Goal: Task Accomplishment & Management: Use online tool/utility

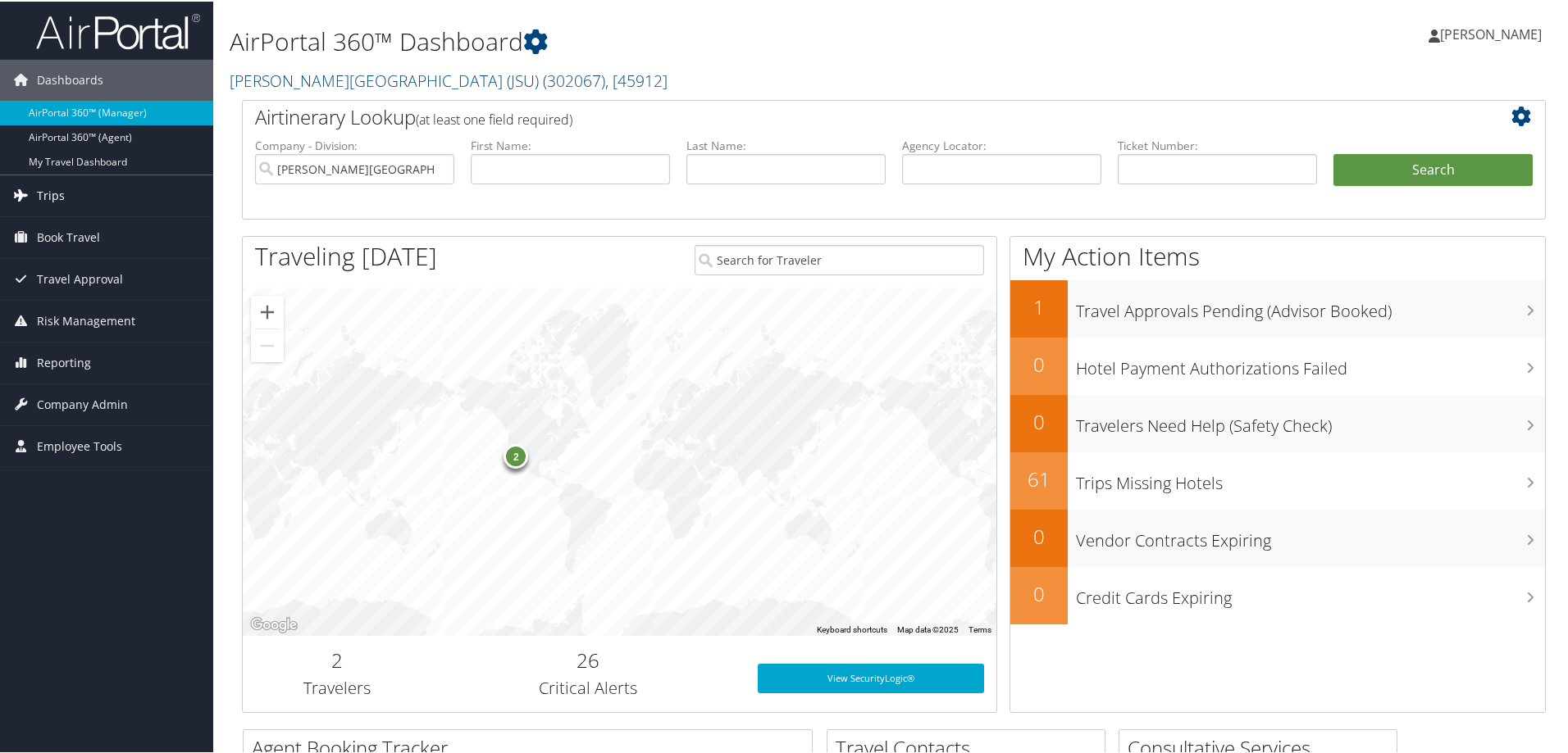
click at [66, 197] on link "Trips" at bounding box center [106, 195] width 214 height 41
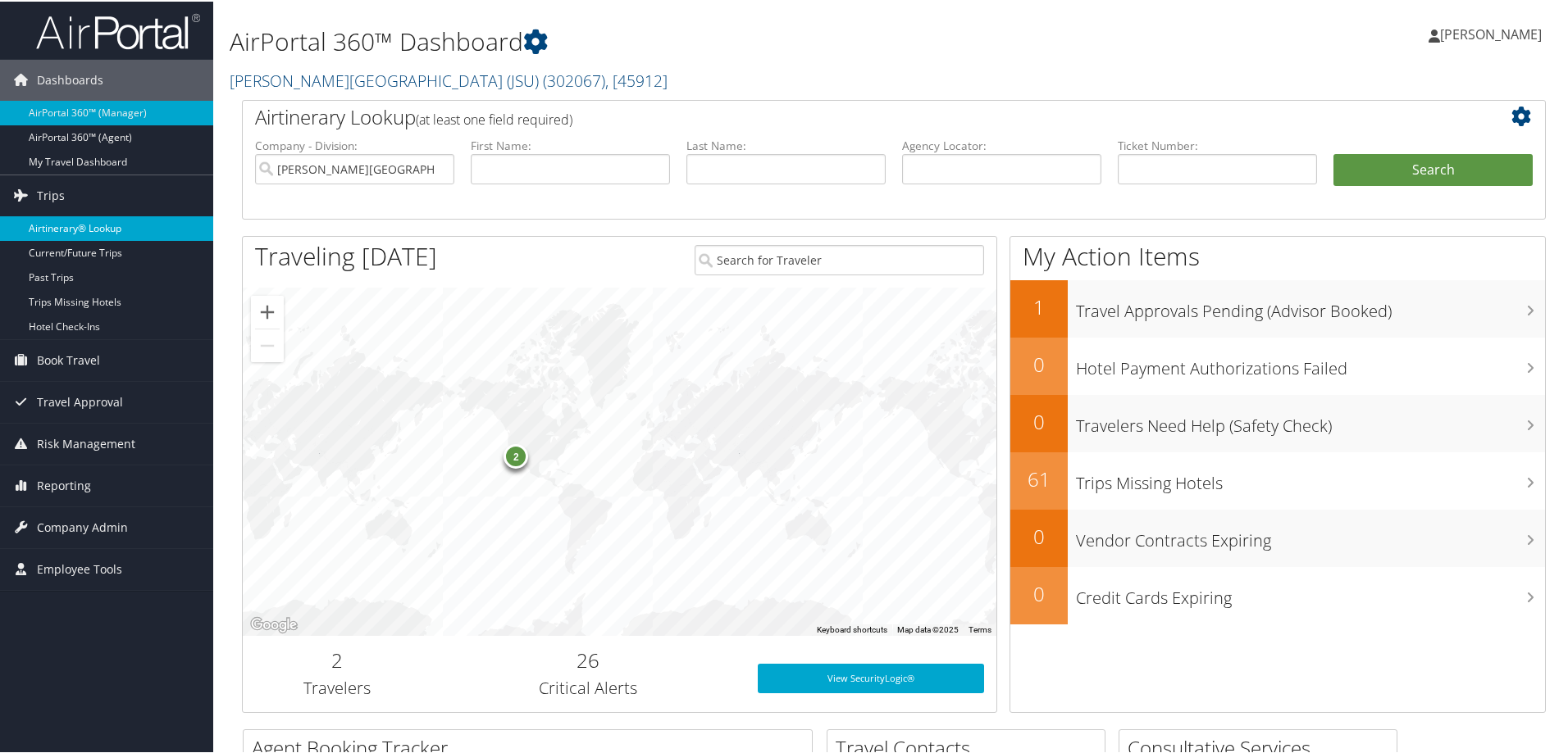
click at [66, 222] on link "Airtinerary® Lookup" at bounding box center [106, 227] width 214 height 25
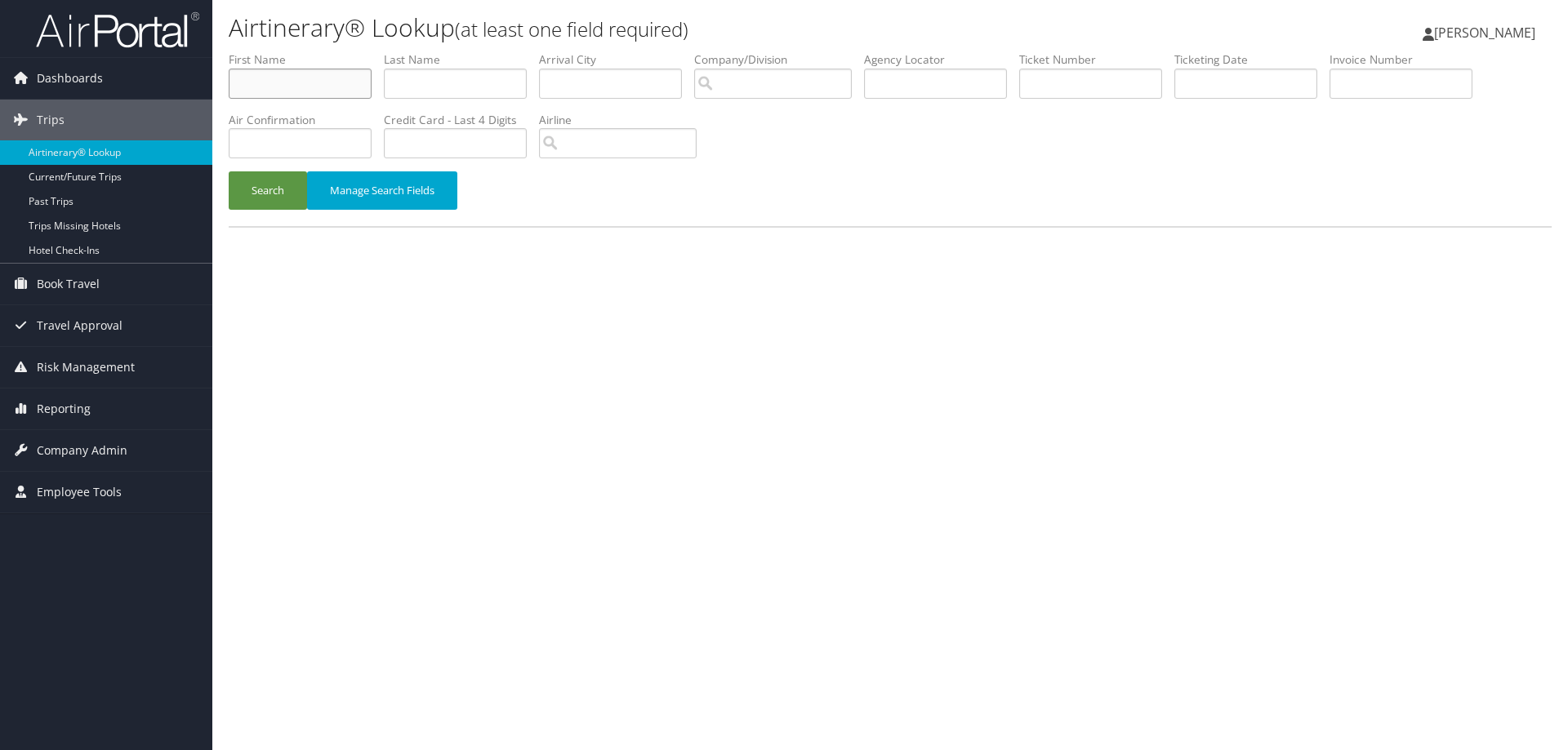
click at [276, 78] on input "text" at bounding box center [300, 84] width 143 height 30
click at [432, 86] on input "text" at bounding box center [455, 84] width 143 height 30
type input "lomeli"
click at [289, 184] on button "Search" at bounding box center [268, 190] width 78 height 38
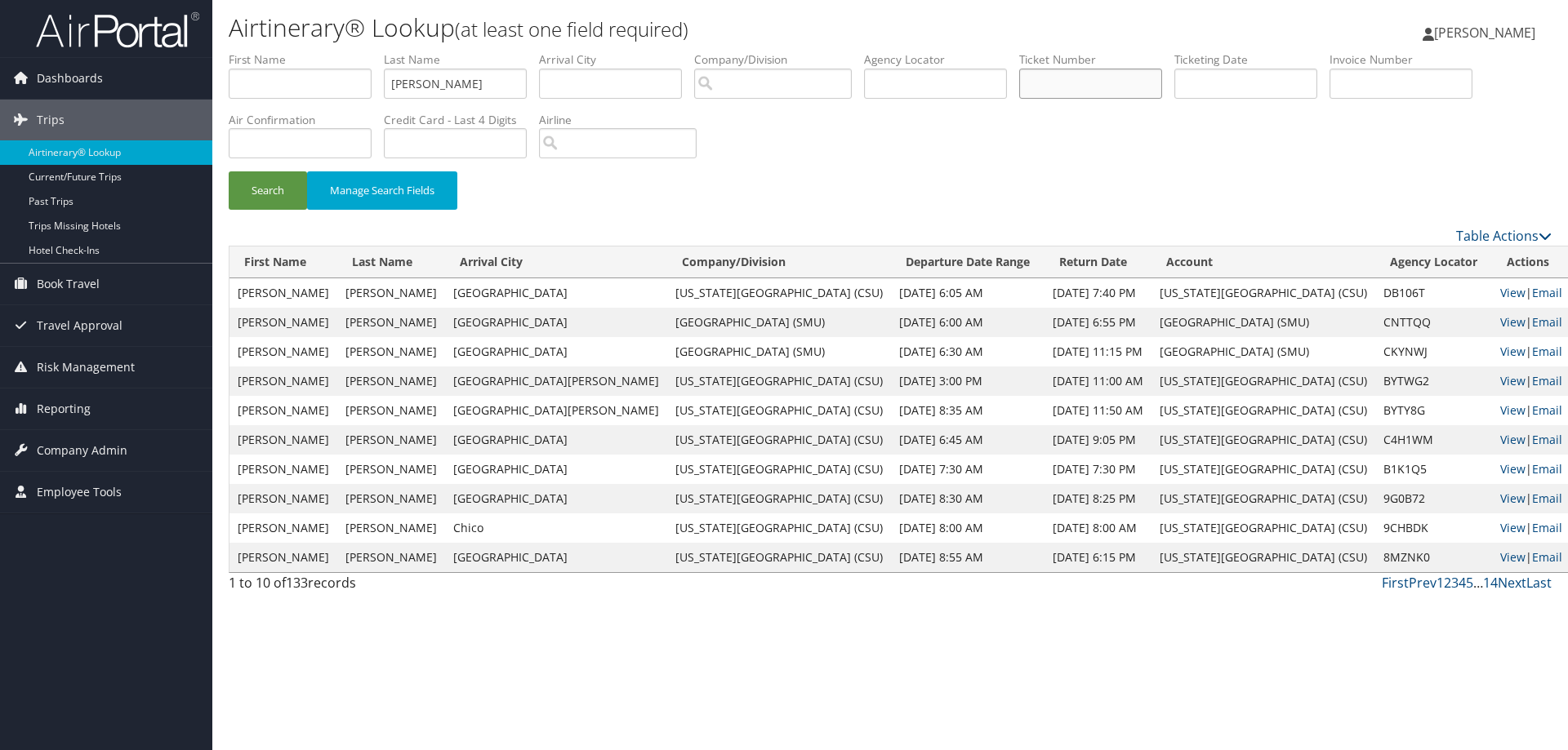
click at [1084, 79] on input "text" at bounding box center [1090, 84] width 143 height 30
paste input "7307609403"
type input "5267307609403"
drag, startPoint x: 439, startPoint y: 89, endPoint x: 394, endPoint y: 87, distance: 45.0
click at [394, 87] on input "lomeli" at bounding box center [455, 84] width 143 height 30
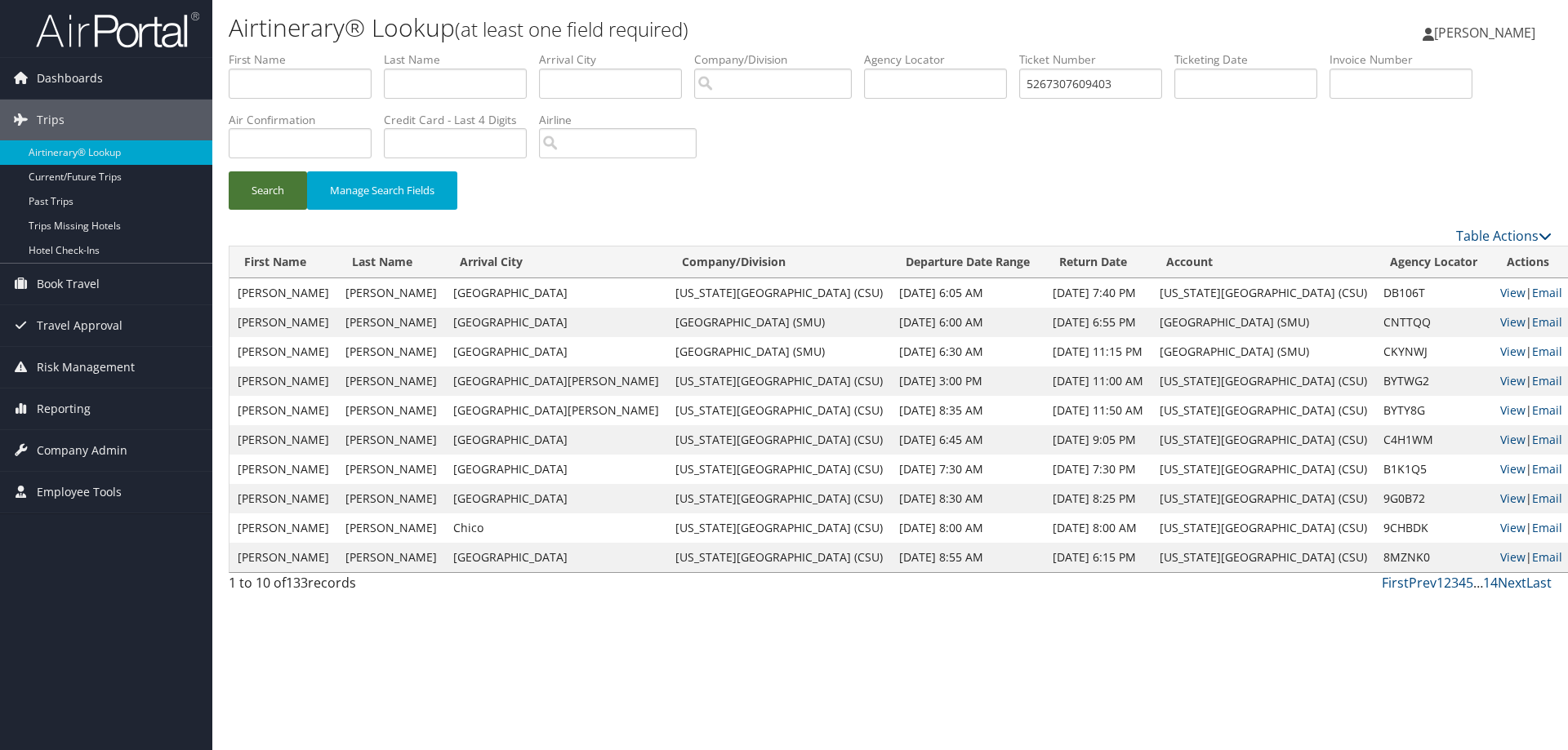
click at [263, 197] on button "Search" at bounding box center [268, 190] width 78 height 38
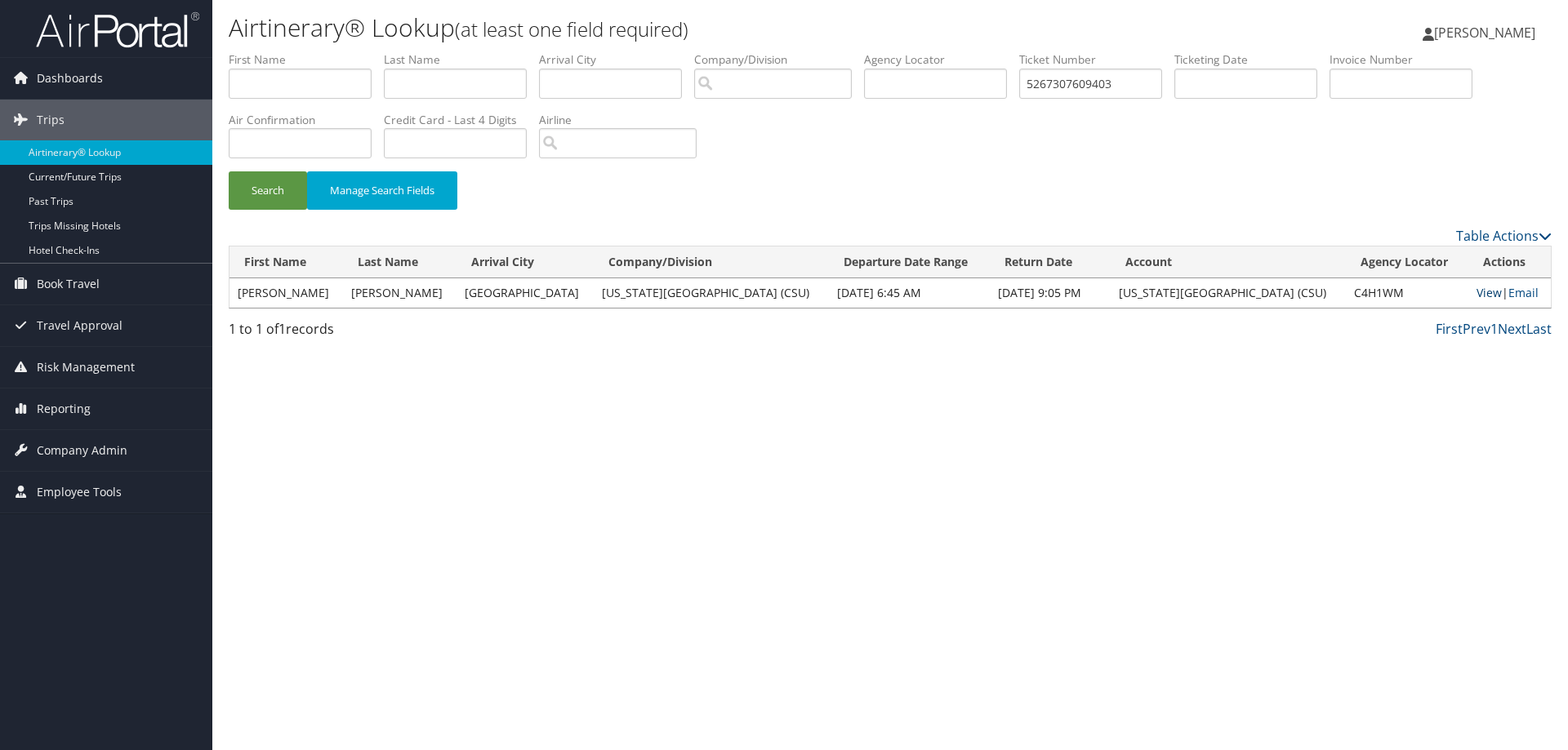
click at [1483, 294] on link "View" at bounding box center [1489, 292] width 25 height 15
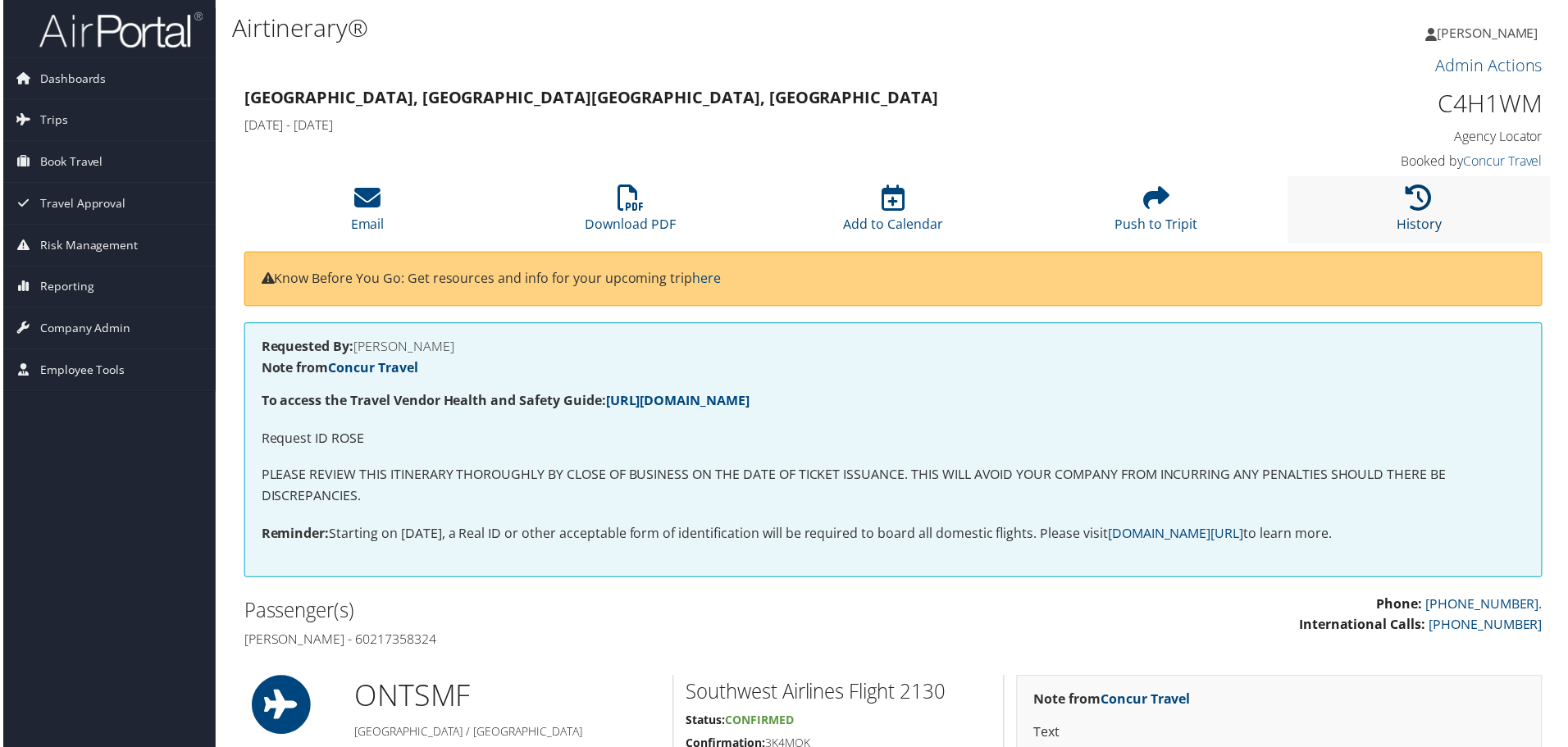
click at [1416, 205] on icon at bounding box center [1421, 197] width 26 height 26
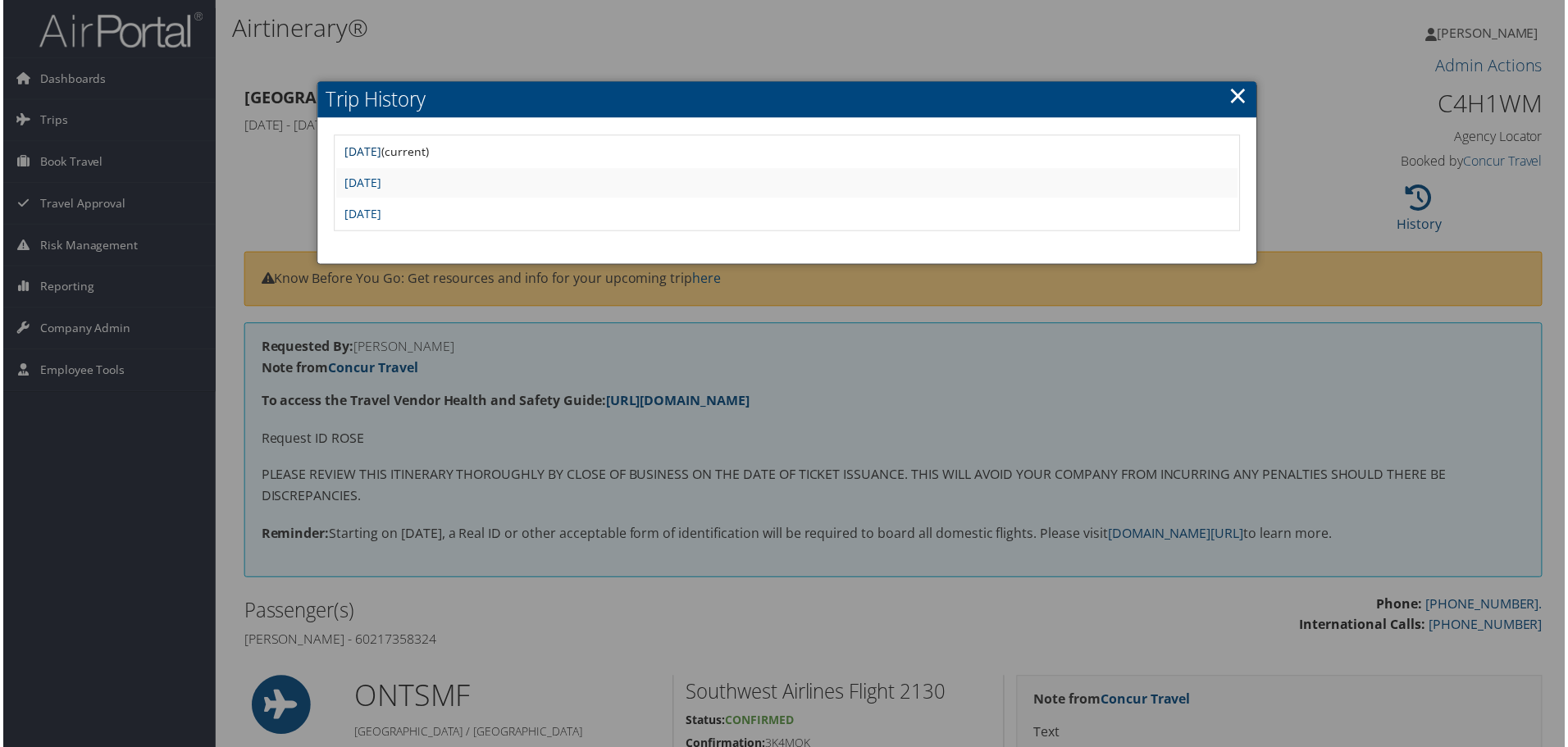
click at [380, 151] on link "[DATE]" at bounding box center [361, 152] width 37 height 15
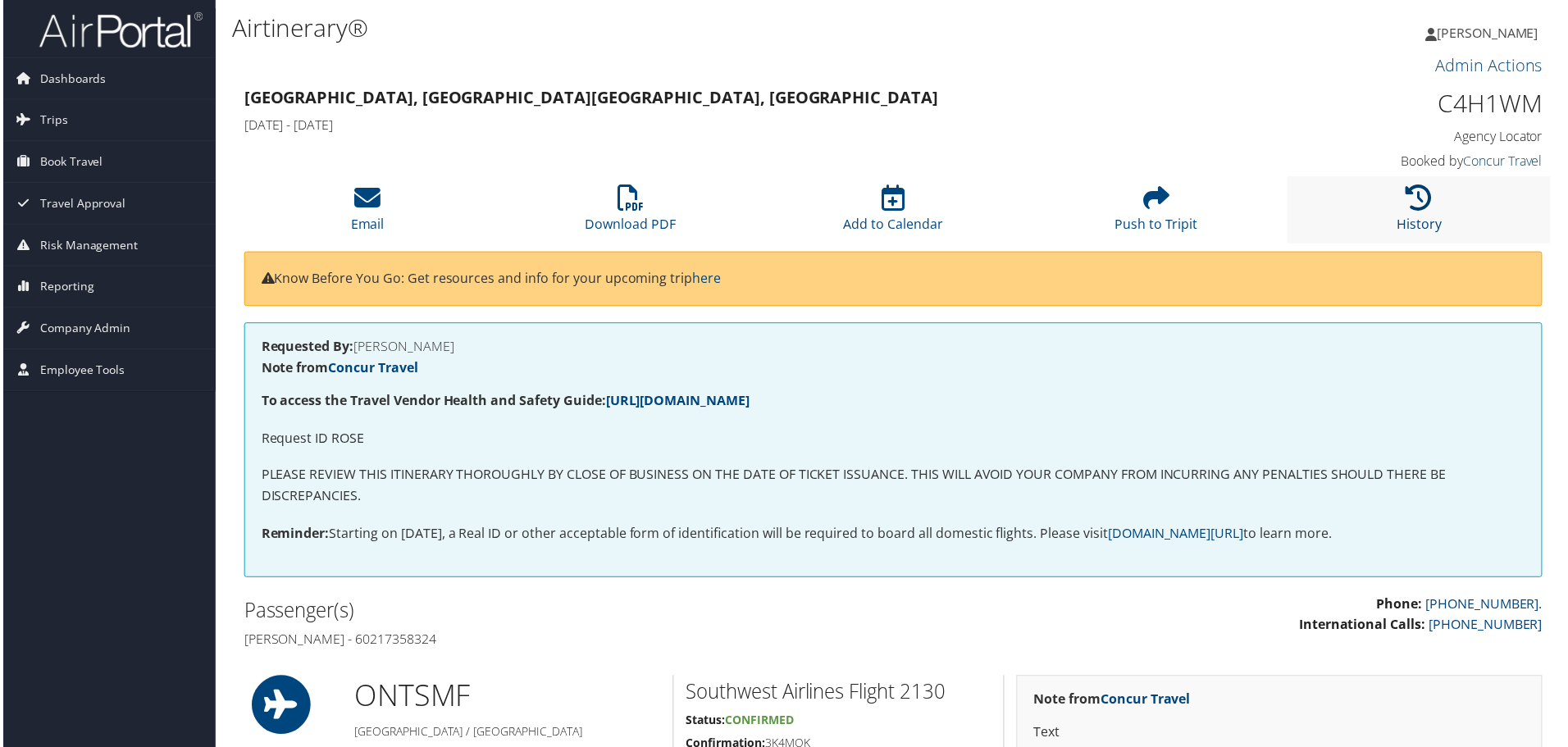
click at [1414, 203] on icon at bounding box center [1421, 197] width 26 height 26
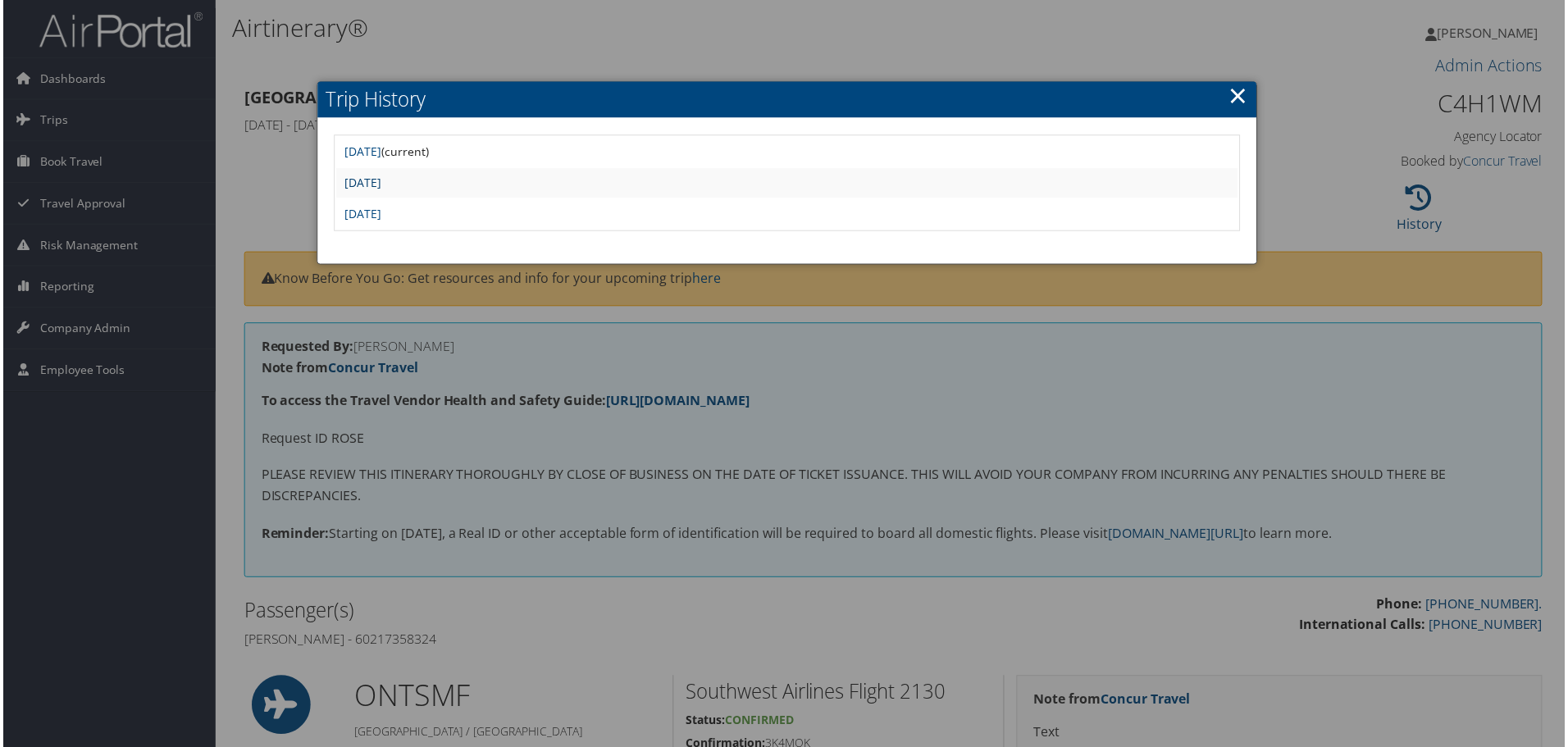
click at [380, 182] on link "[DATE]" at bounding box center [361, 182] width 37 height 15
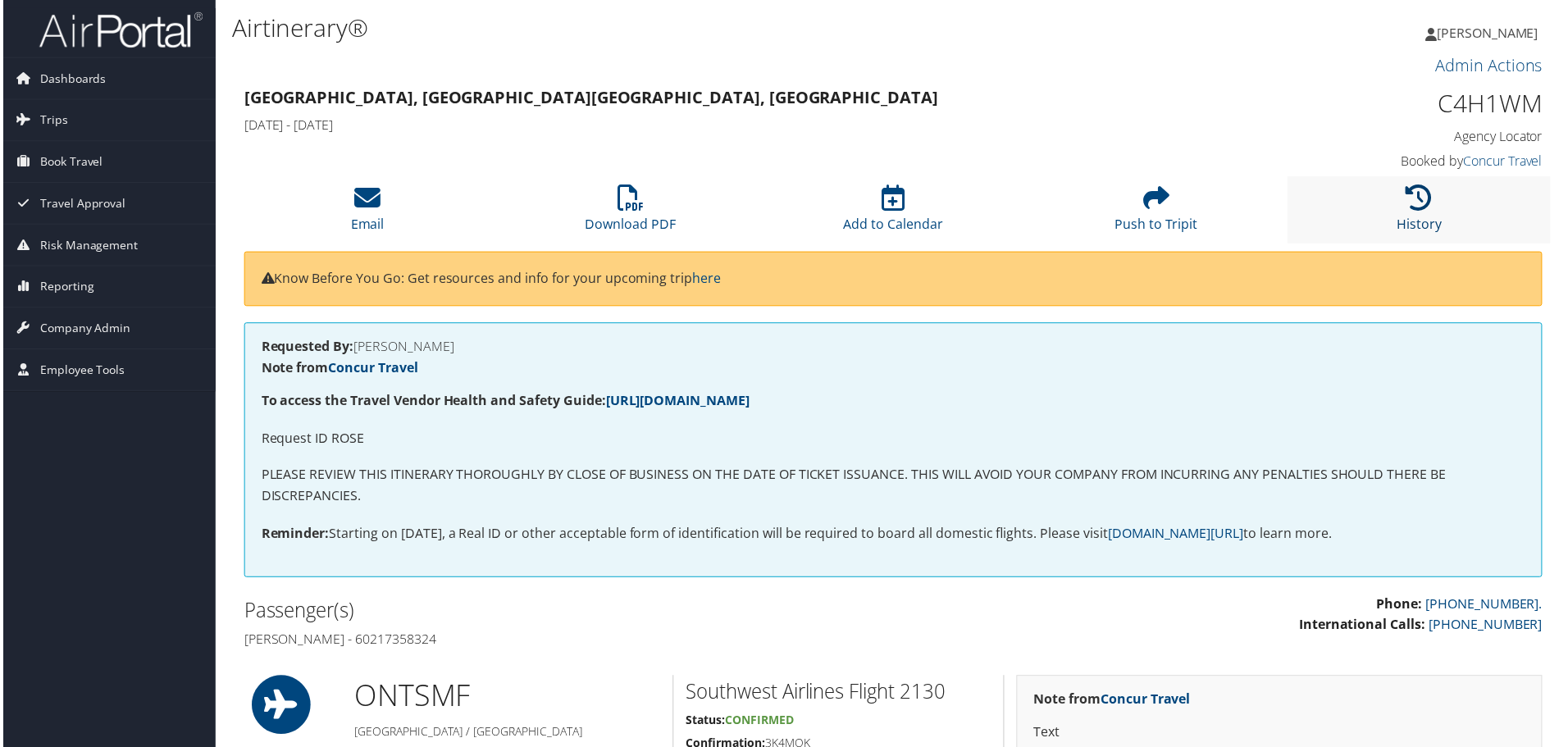
click at [1426, 206] on icon at bounding box center [1421, 197] width 26 height 26
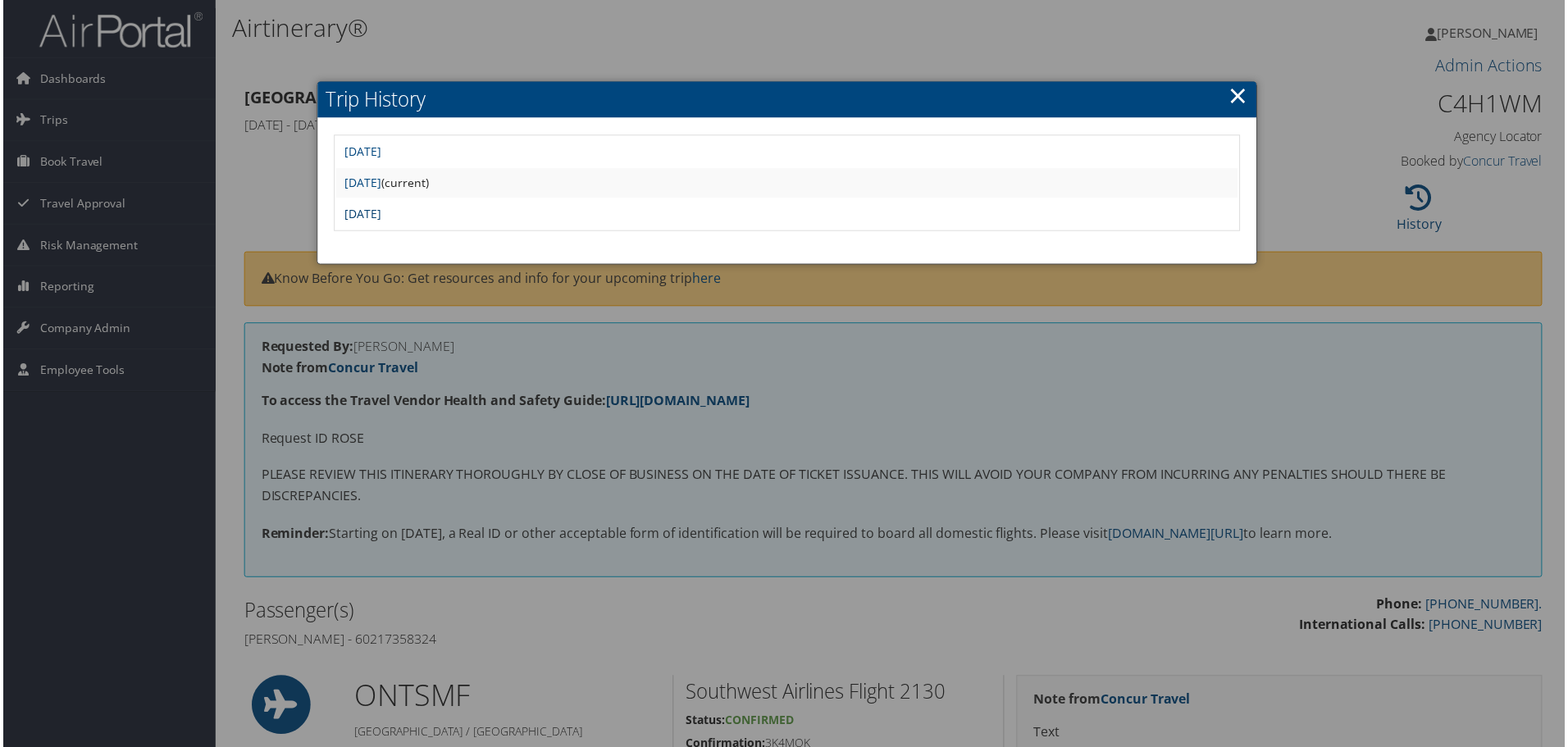
click at [380, 209] on link "Thu May 1 09:52:53 MDT 2025" at bounding box center [361, 214] width 37 height 15
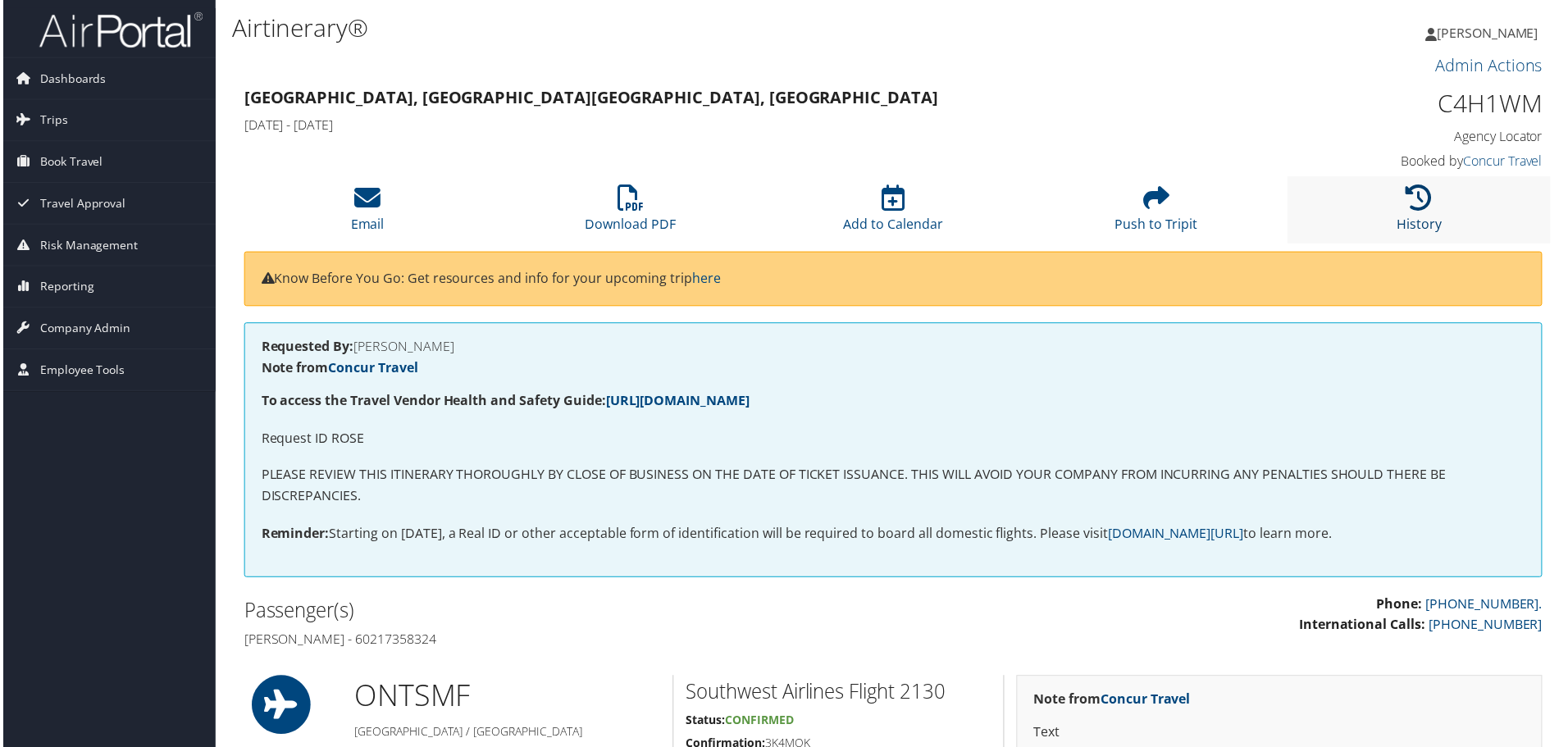
click at [1409, 226] on link "History" at bounding box center [1422, 214] width 45 height 39
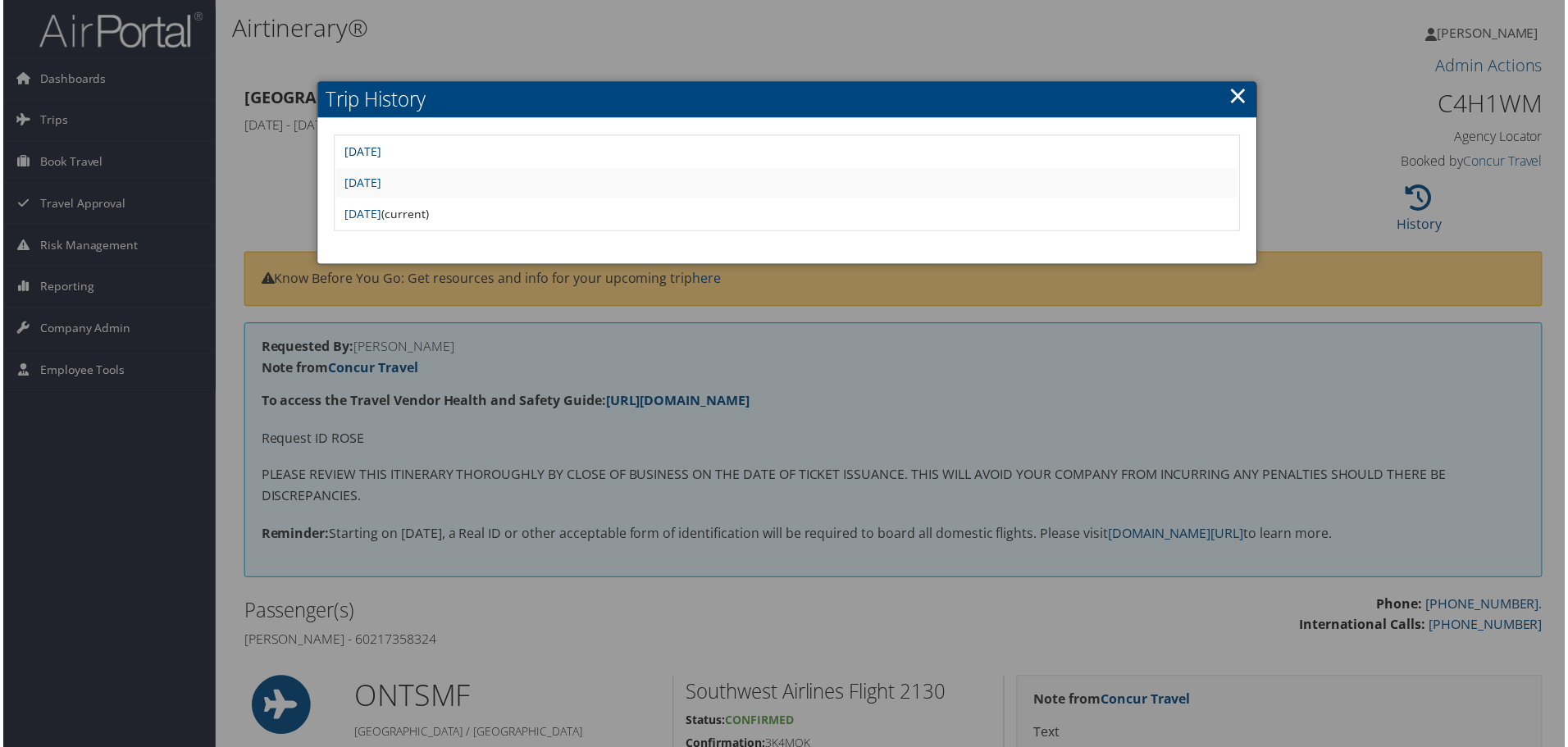
click at [380, 153] on link "[DATE]" at bounding box center [361, 152] width 37 height 15
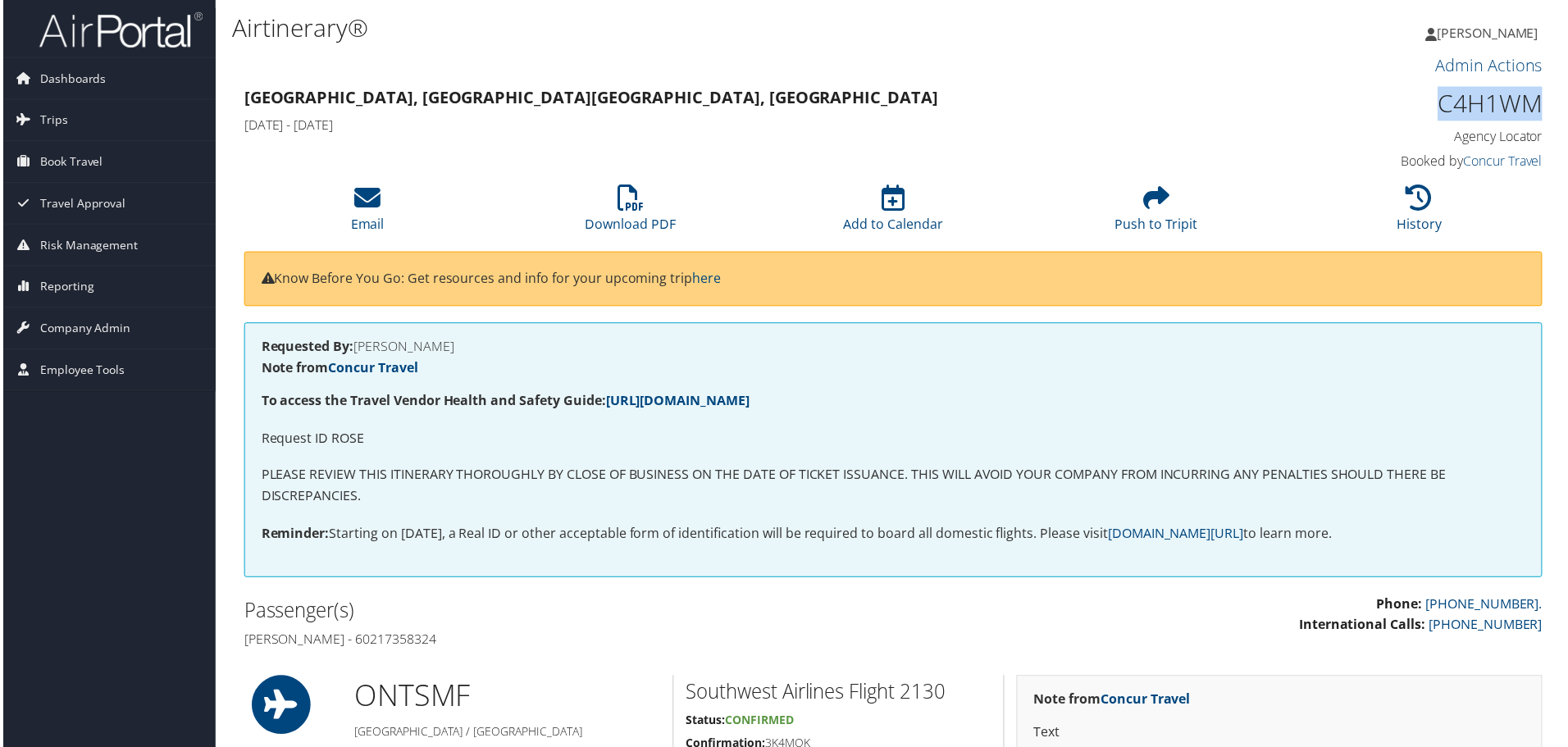
drag, startPoint x: 1434, startPoint y: 102, endPoint x: 1532, endPoint y: 101, distance: 98.0
click at [1532, 101] on h1 "C4H1WM" at bounding box center [1392, 104] width 307 height 35
copy h1 "C4H1WM"
click at [651, 207] on li "Download PDF" at bounding box center [629, 210] width 264 height 66
